Goal: Task Accomplishment & Management: Use online tool/utility

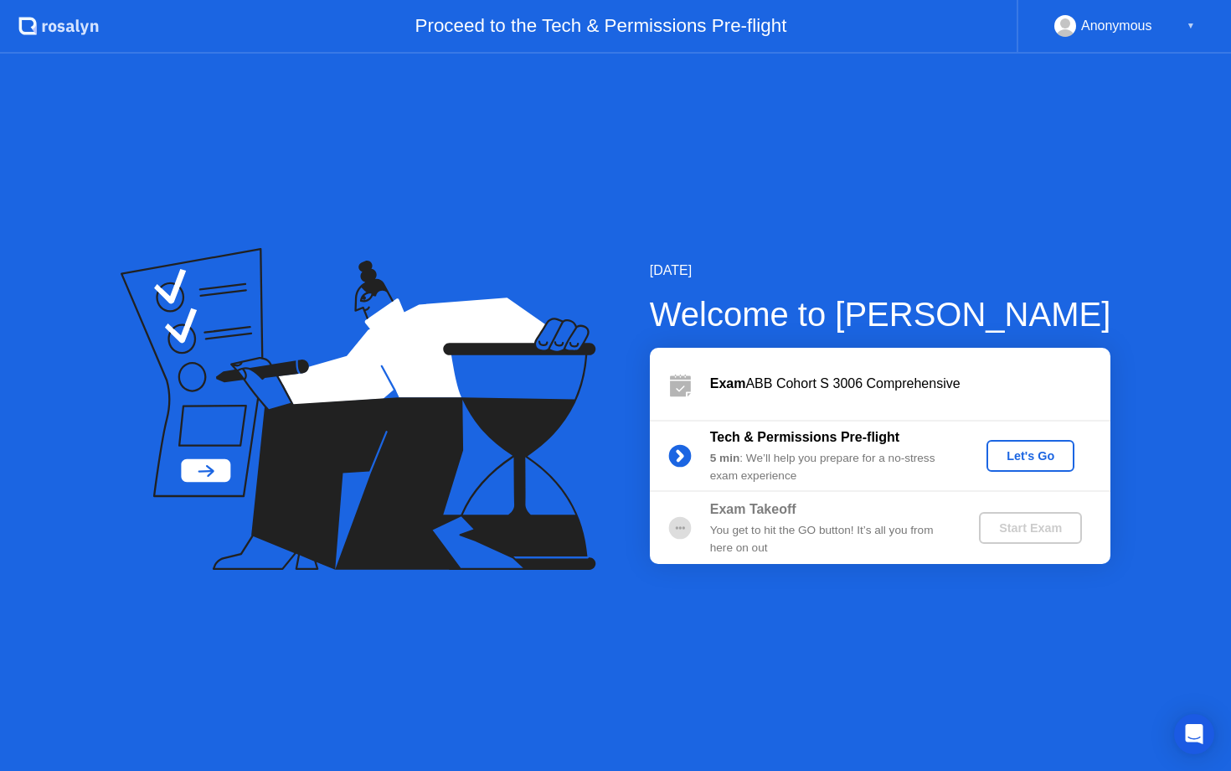
click at [1022, 469] on button "Let's Go" at bounding box center [1031, 456] width 88 height 32
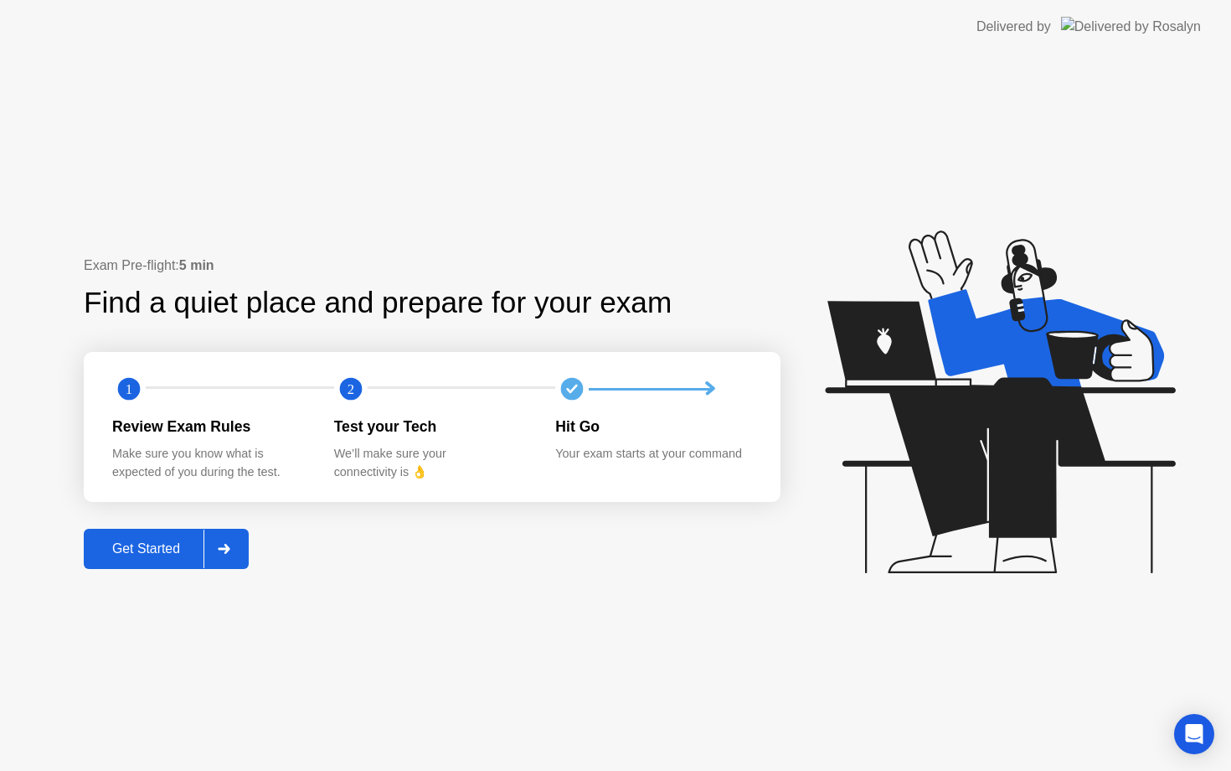
click at [171, 548] on div "Get Started" at bounding box center [146, 548] width 115 height 15
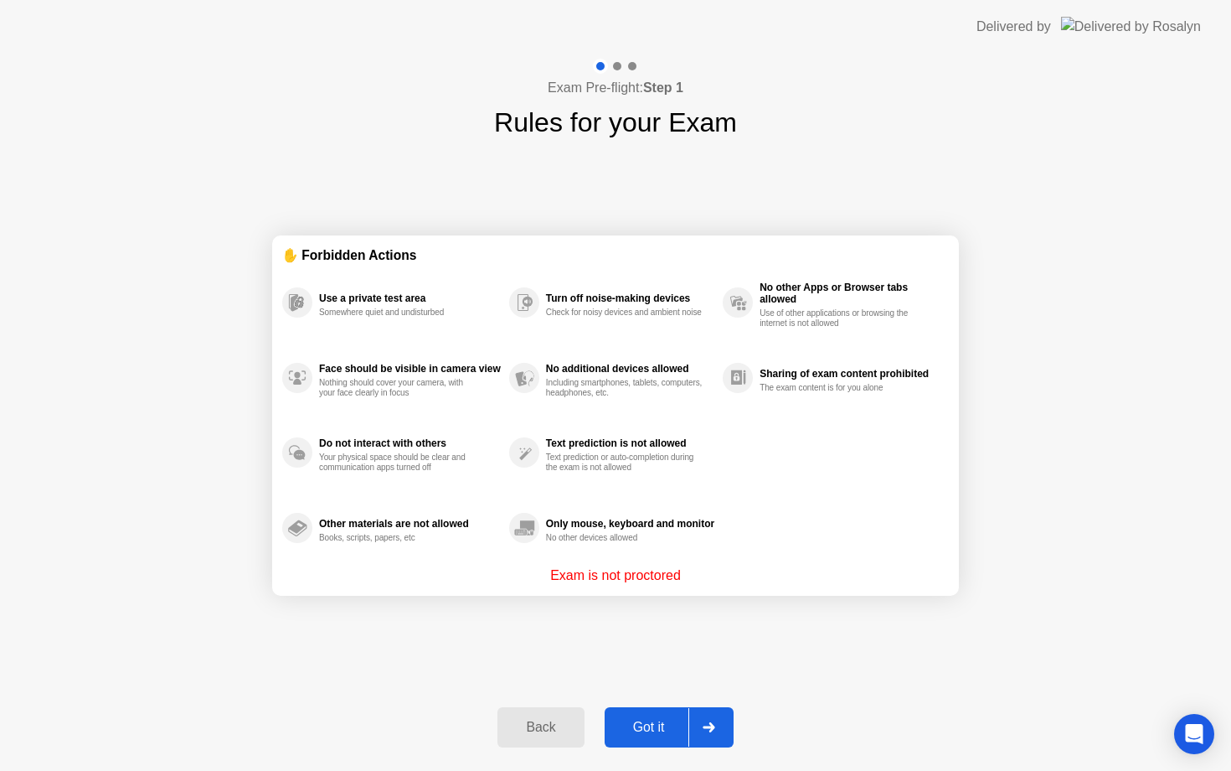
click at [662, 735] on div "Got it" at bounding box center [649, 726] width 79 height 15
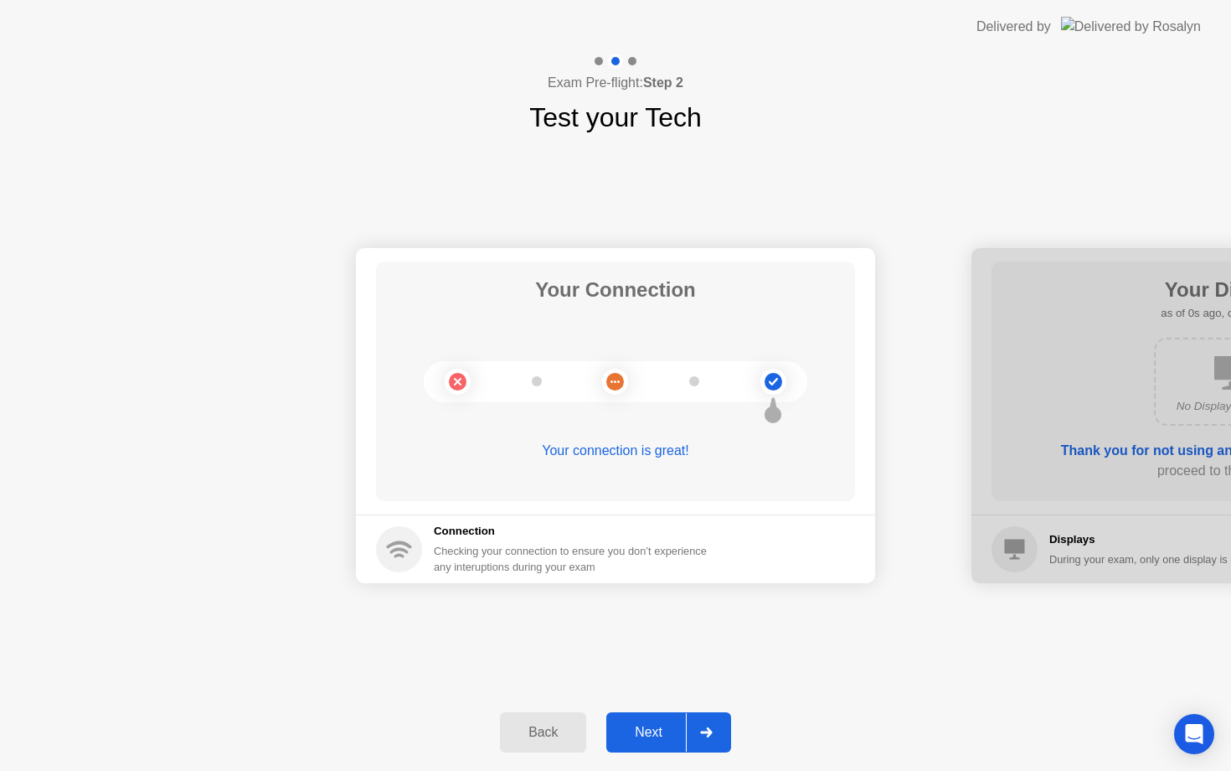
click at [654, 719] on button "Next" at bounding box center [668, 732] width 125 height 40
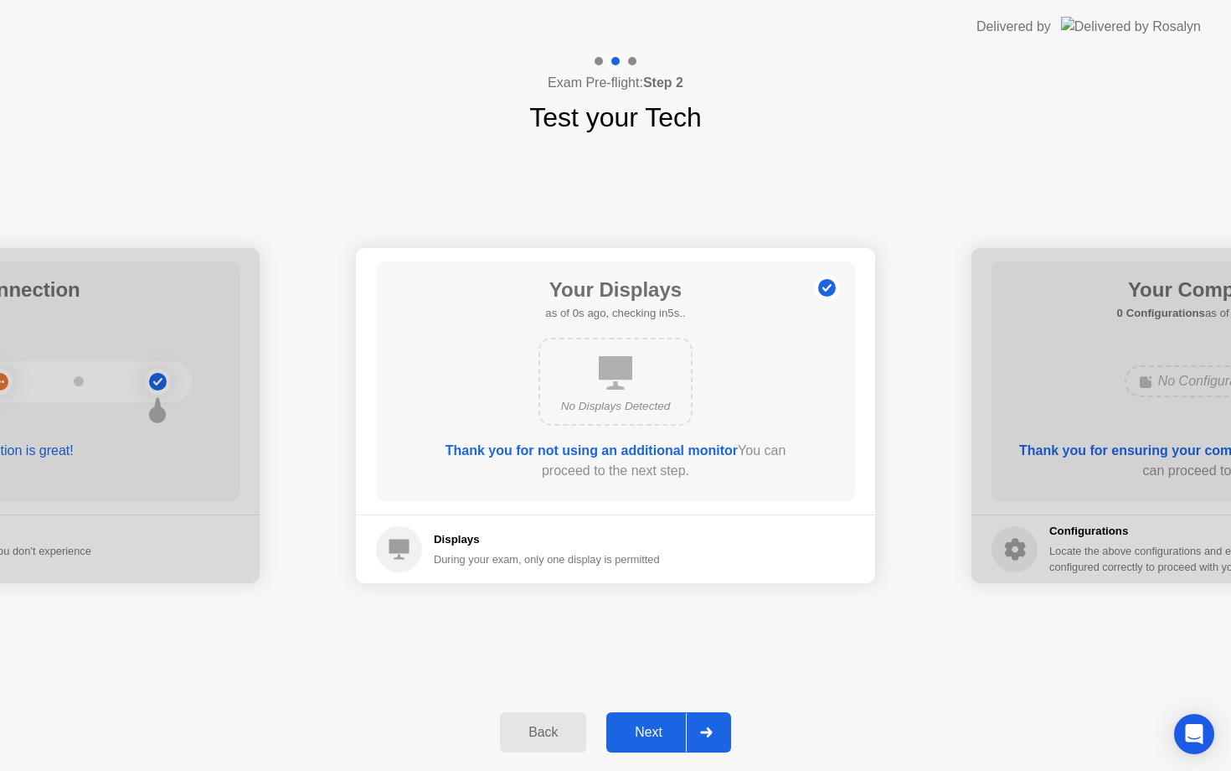
click at [654, 719] on button "Next" at bounding box center [668, 732] width 125 height 40
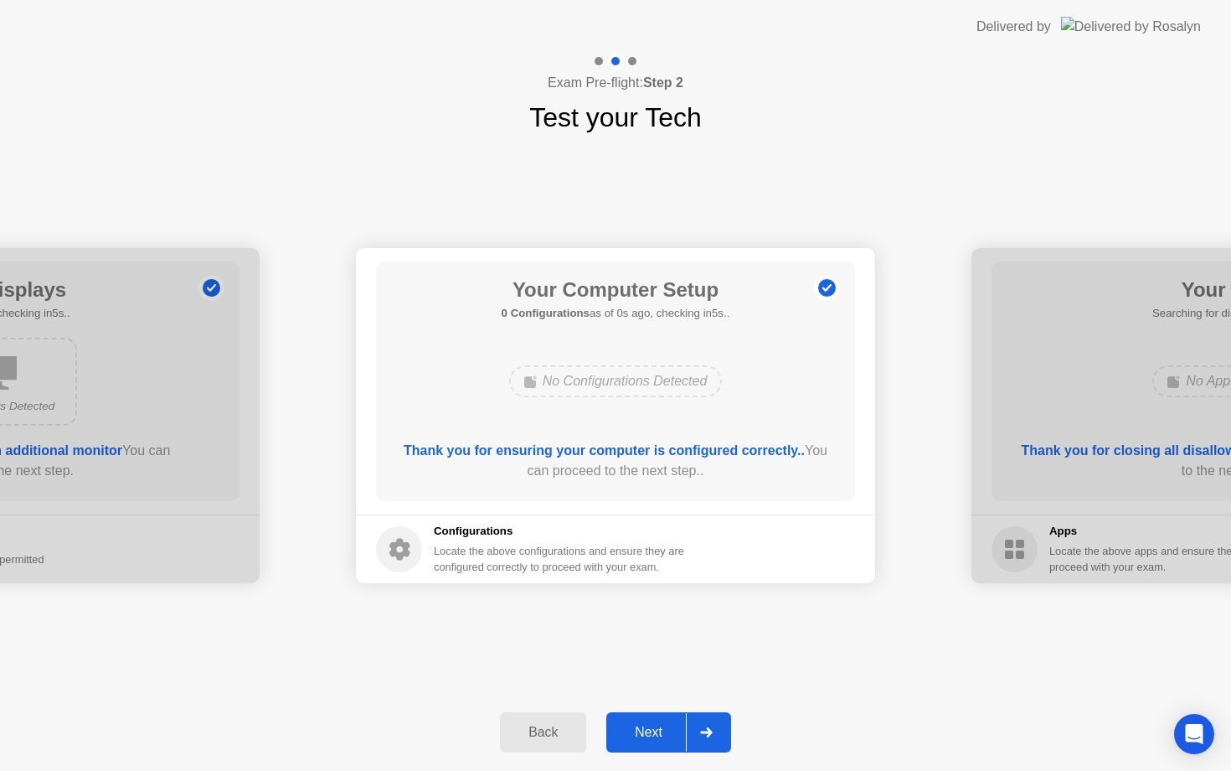
click at [654, 719] on button "Next" at bounding box center [668, 732] width 125 height 40
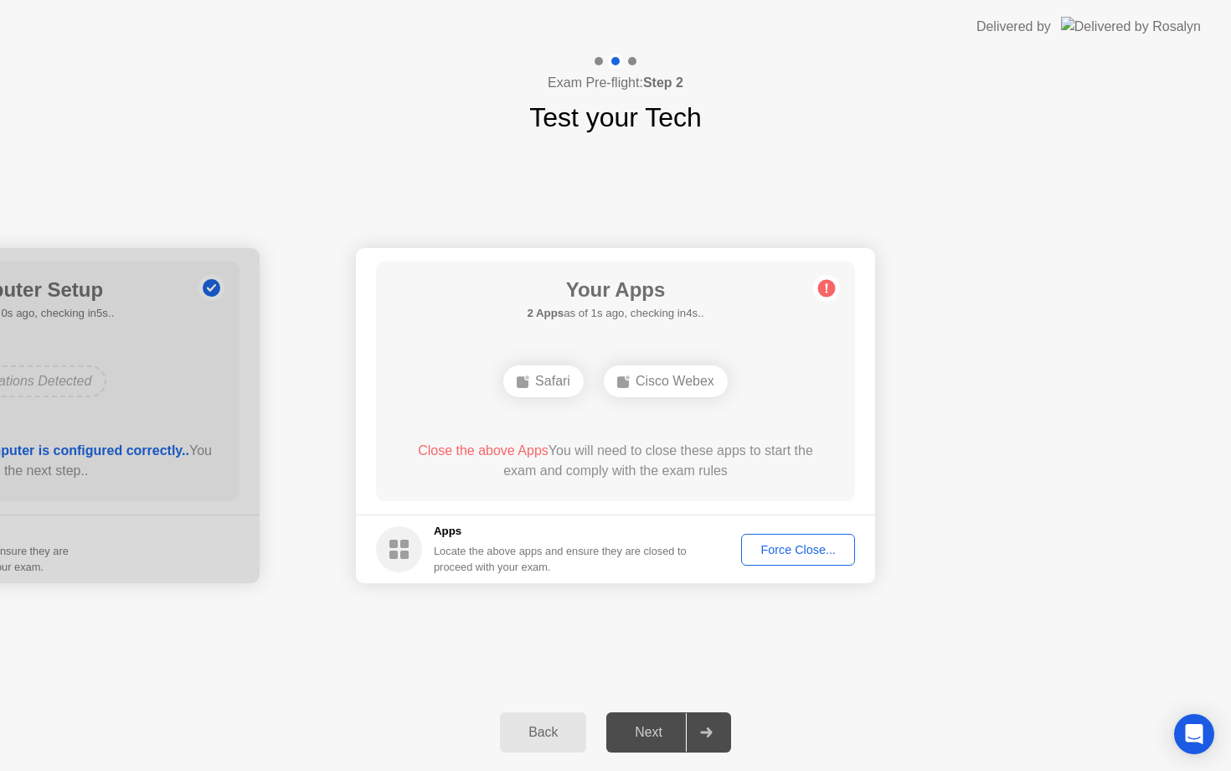
click at [786, 549] on div "Force Close..." at bounding box center [798, 549] width 102 height 13
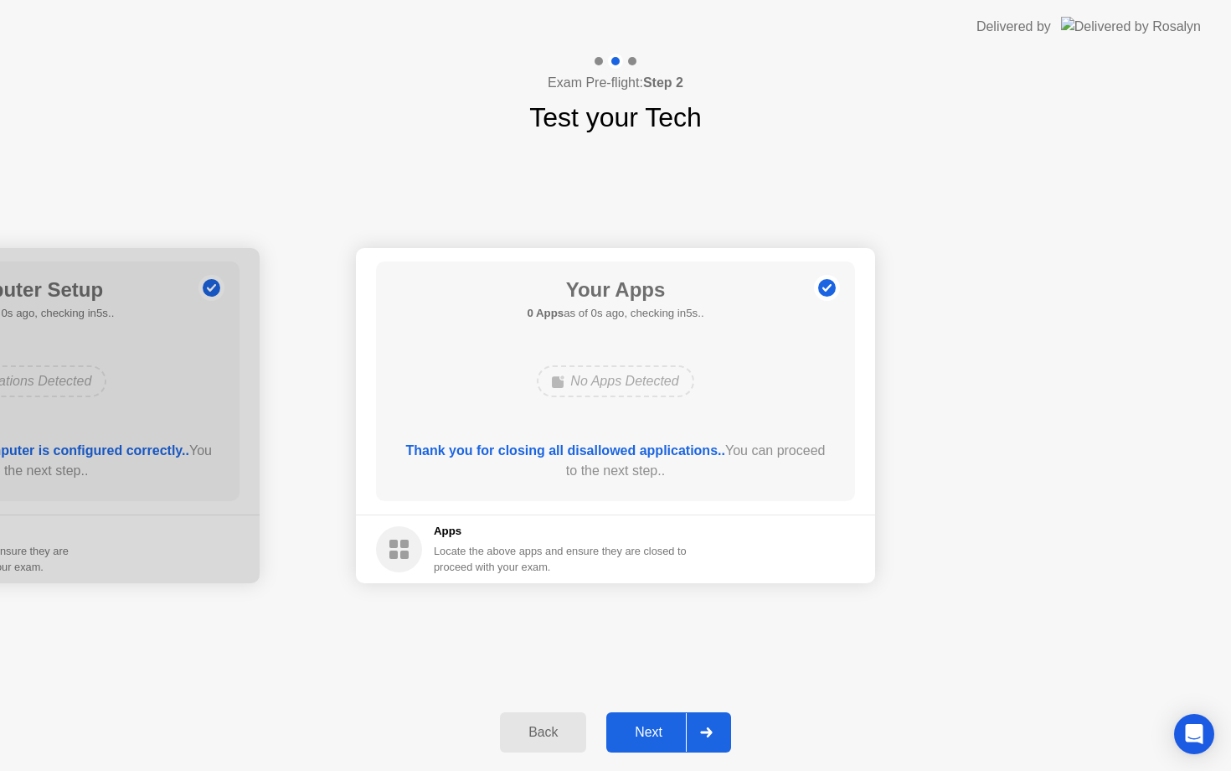
click at [640, 733] on div "Next" at bounding box center [648, 731] width 75 height 15
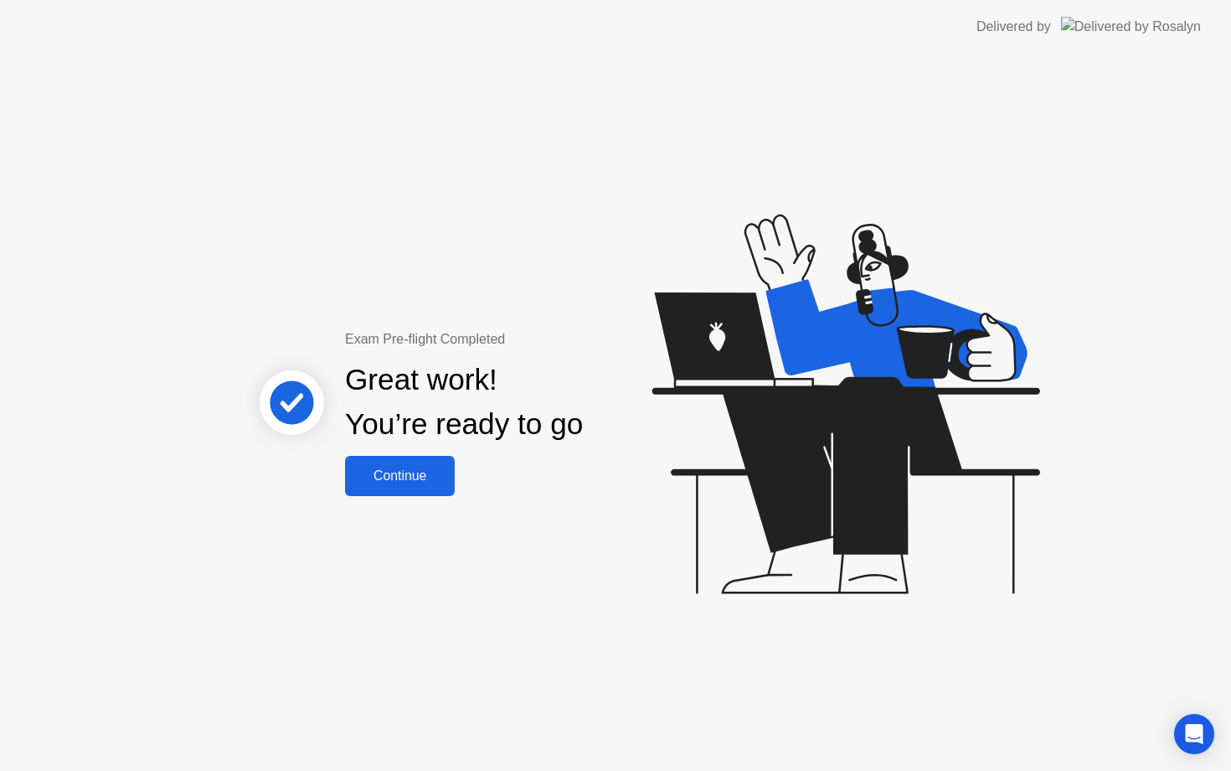
click at [365, 475] on div "Continue" at bounding box center [400, 475] width 100 height 15
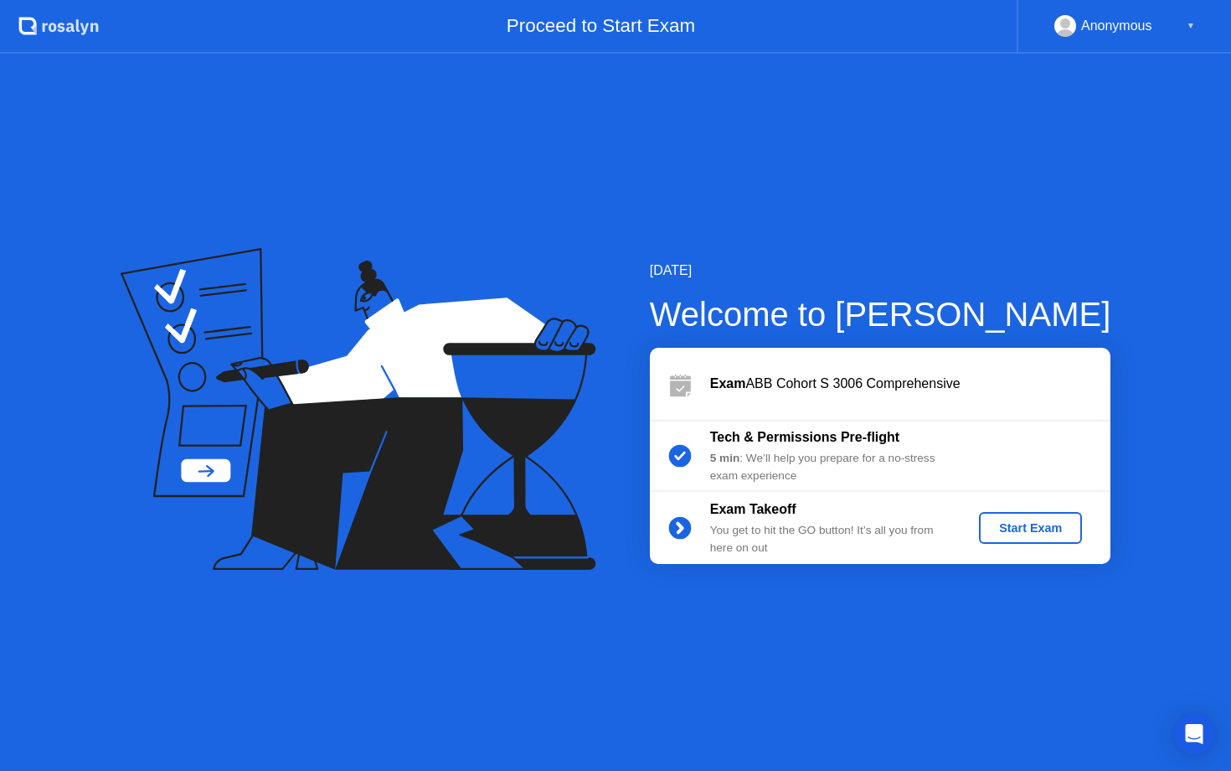
click at [1059, 521] on div "Start Exam" at bounding box center [1031, 527] width 90 height 13
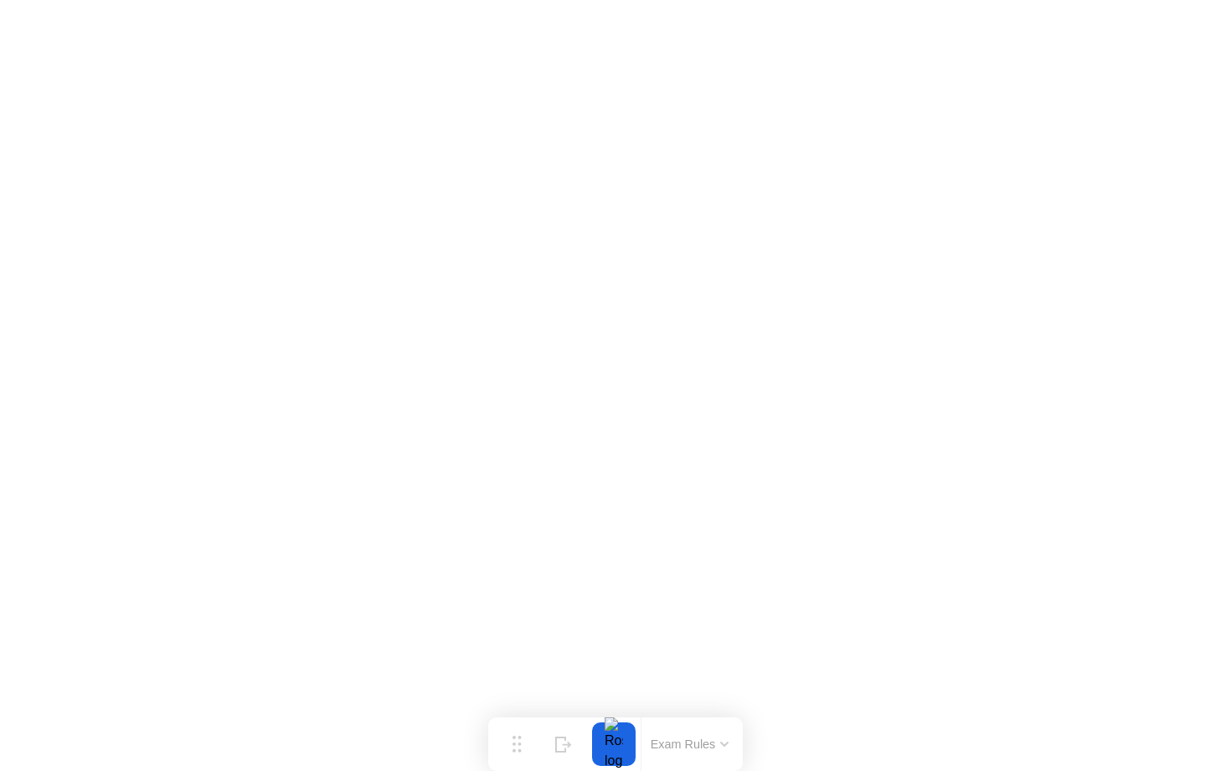
click at [726, 743] on icon at bounding box center [724, 743] width 7 height 3
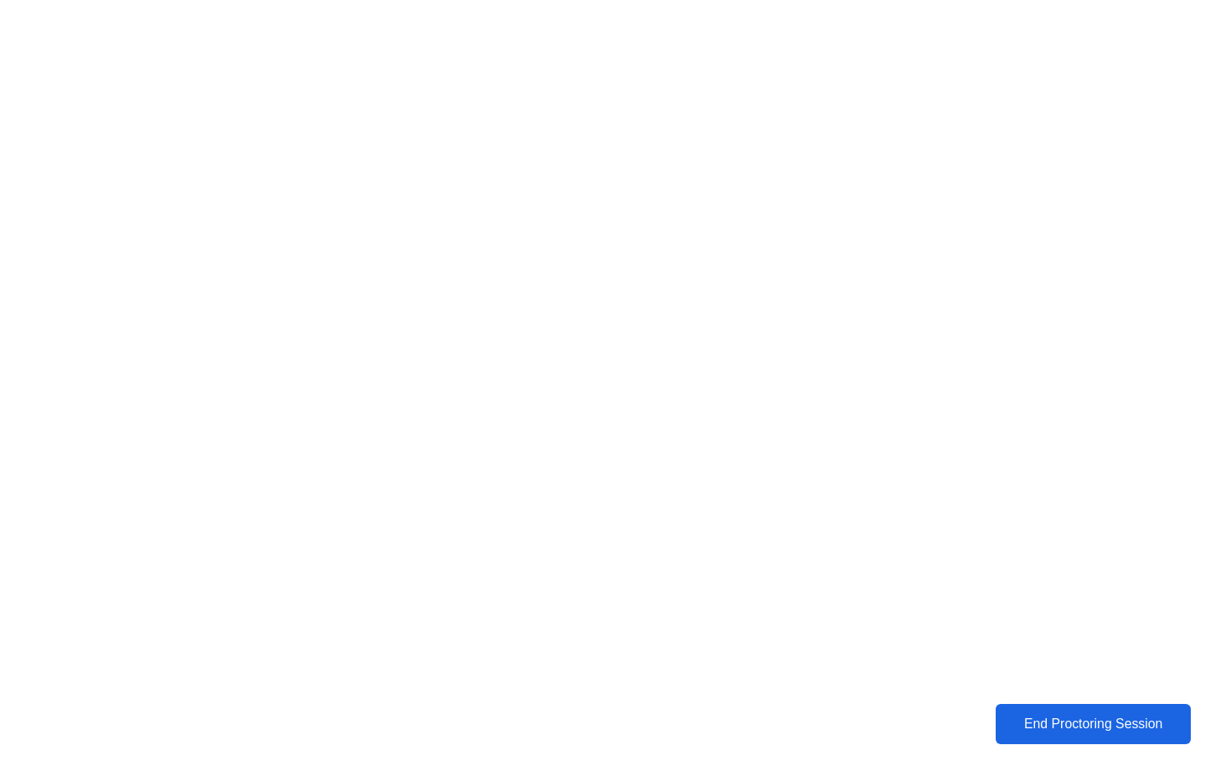
click at [1059, 724] on div "End Proctoring Session" at bounding box center [1092, 723] width 201 height 16
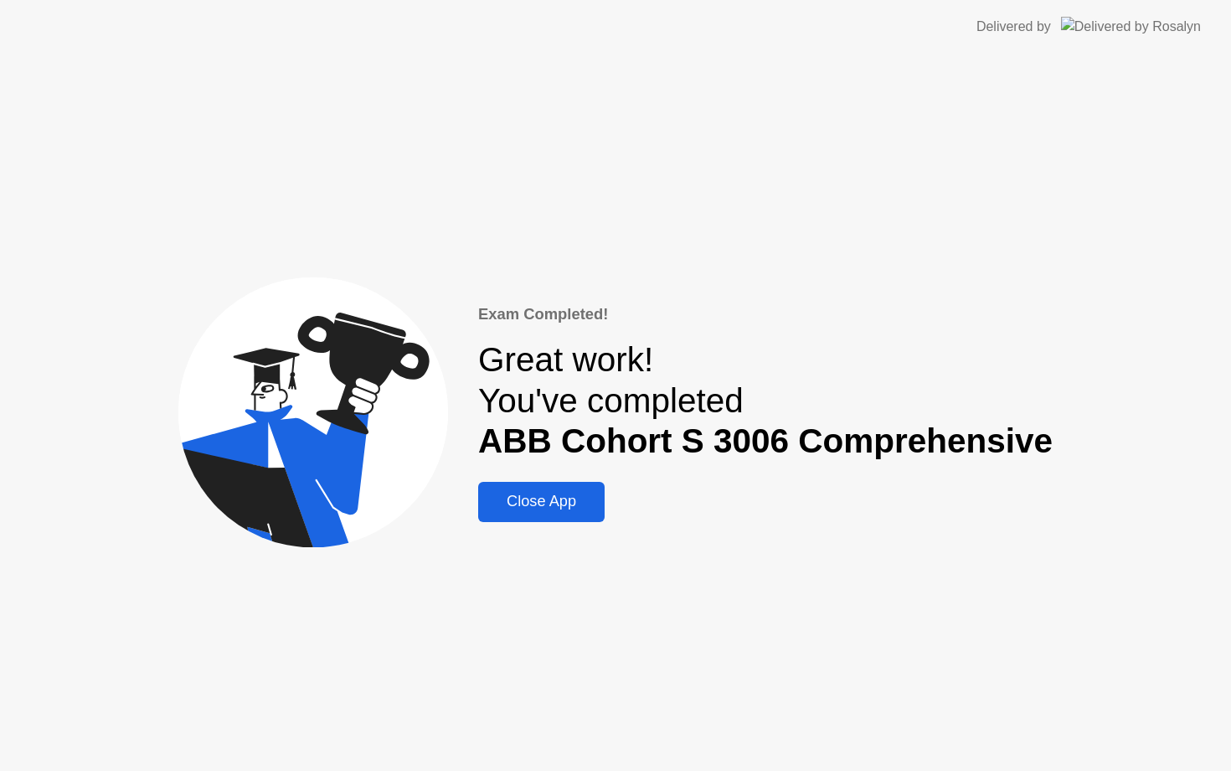
click at [590, 518] on button "Close App" at bounding box center [541, 502] width 126 height 40
